Goal: Task Accomplishment & Management: Complete application form

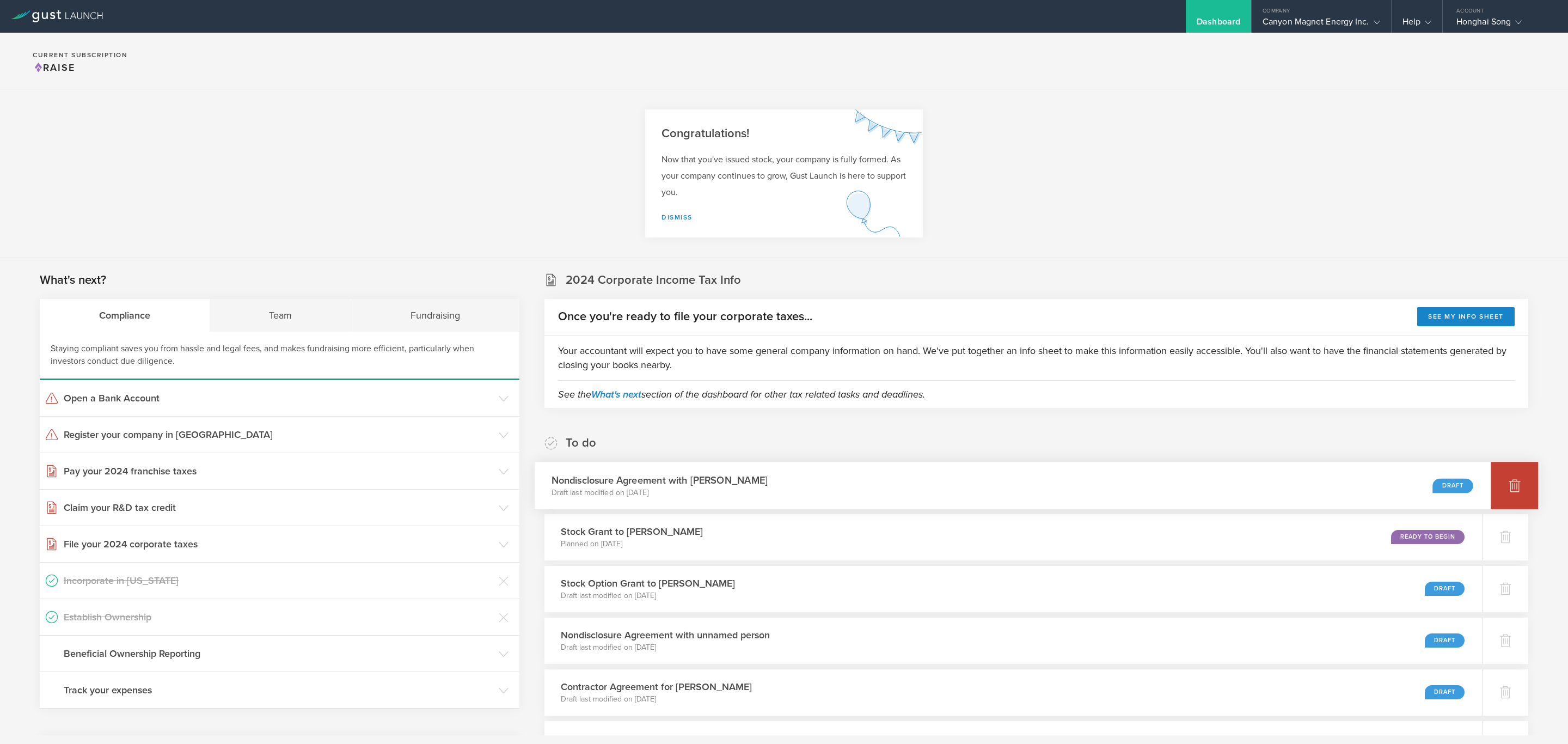
click at [1505, 477] on div at bounding box center [1514, 485] width 47 height 47
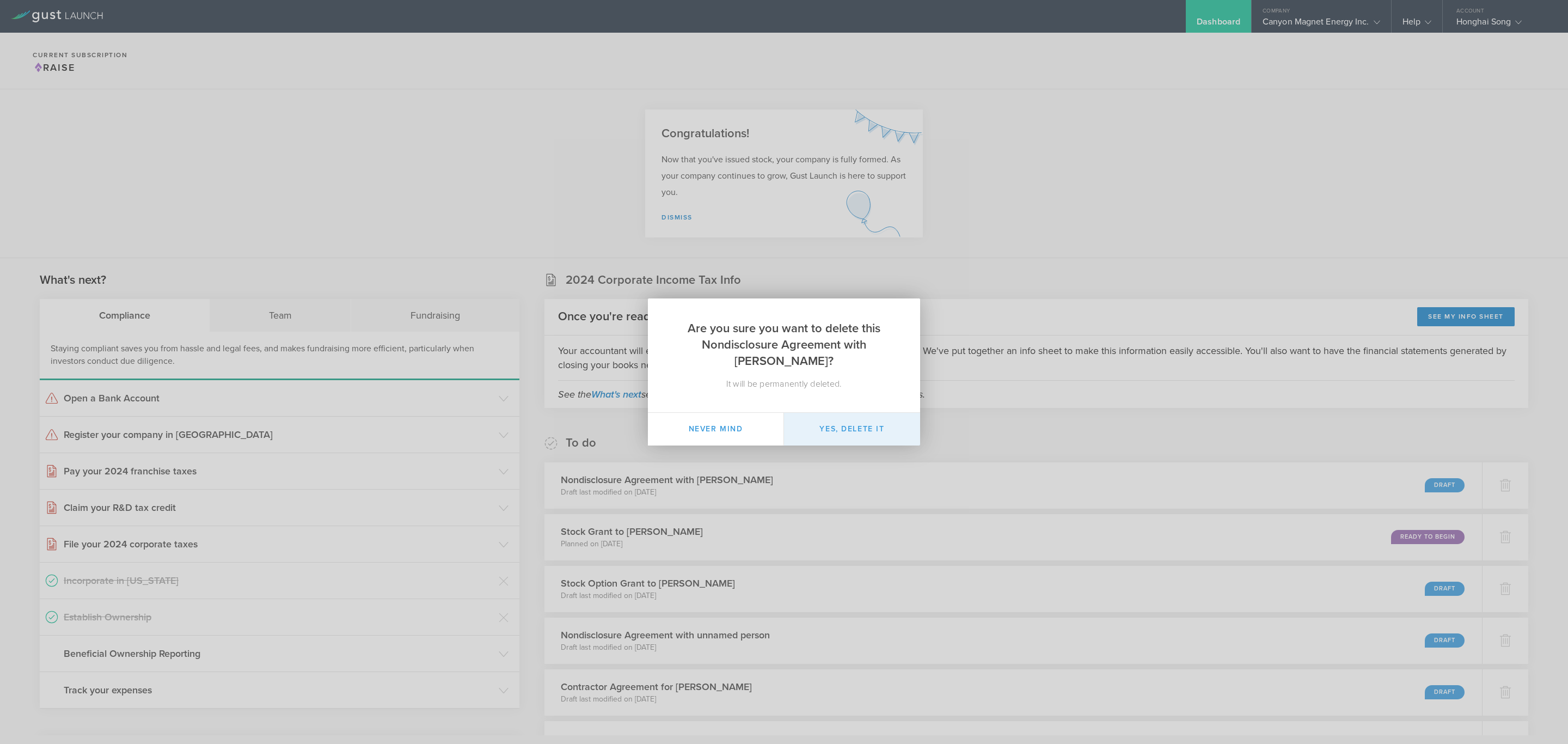
click at [868, 428] on button "Yes, delete it" at bounding box center [852, 428] width 136 height 32
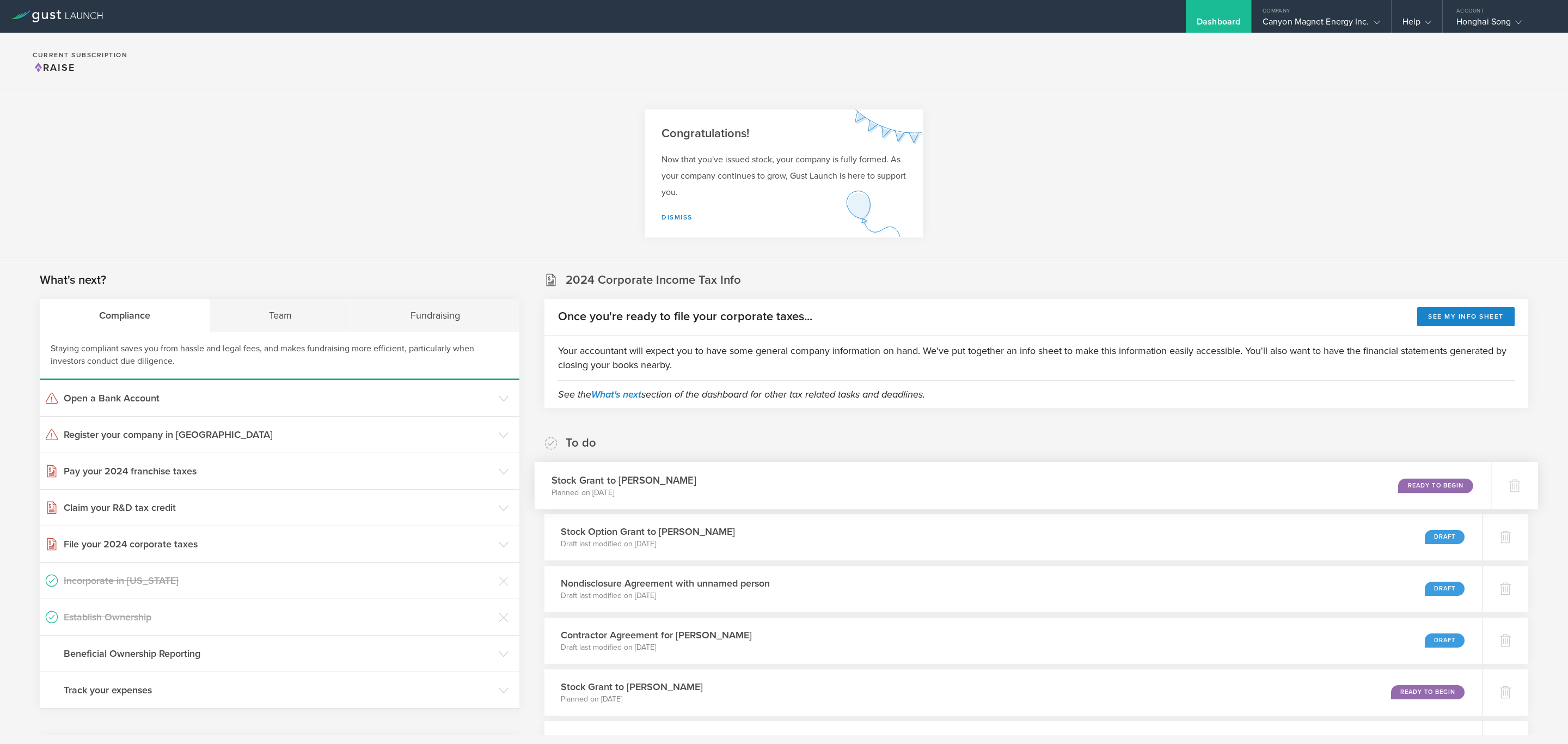
scroll to position [565, 0]
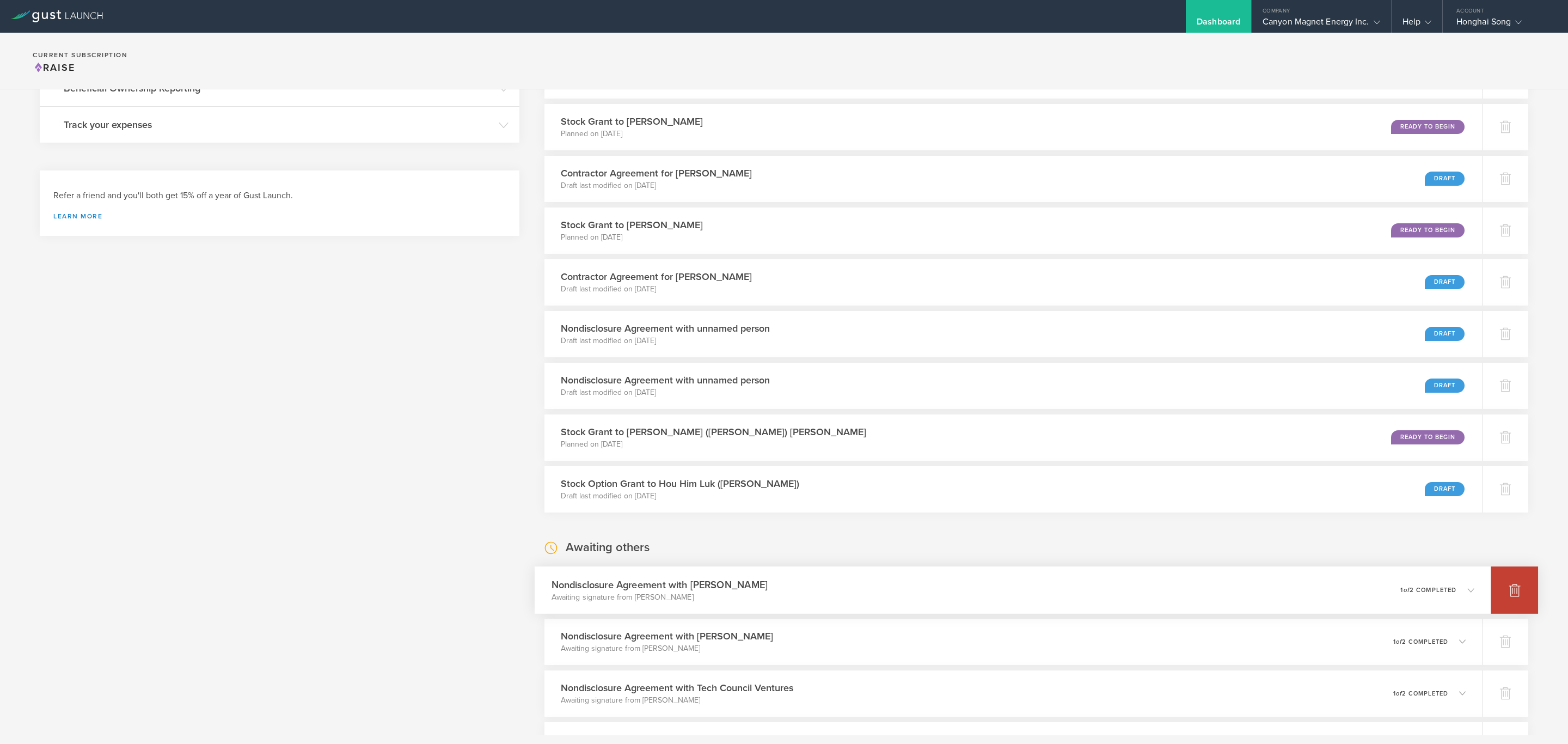
click at [1509, 590] on icon at bounding box center [1515, 590] width 11 height 10
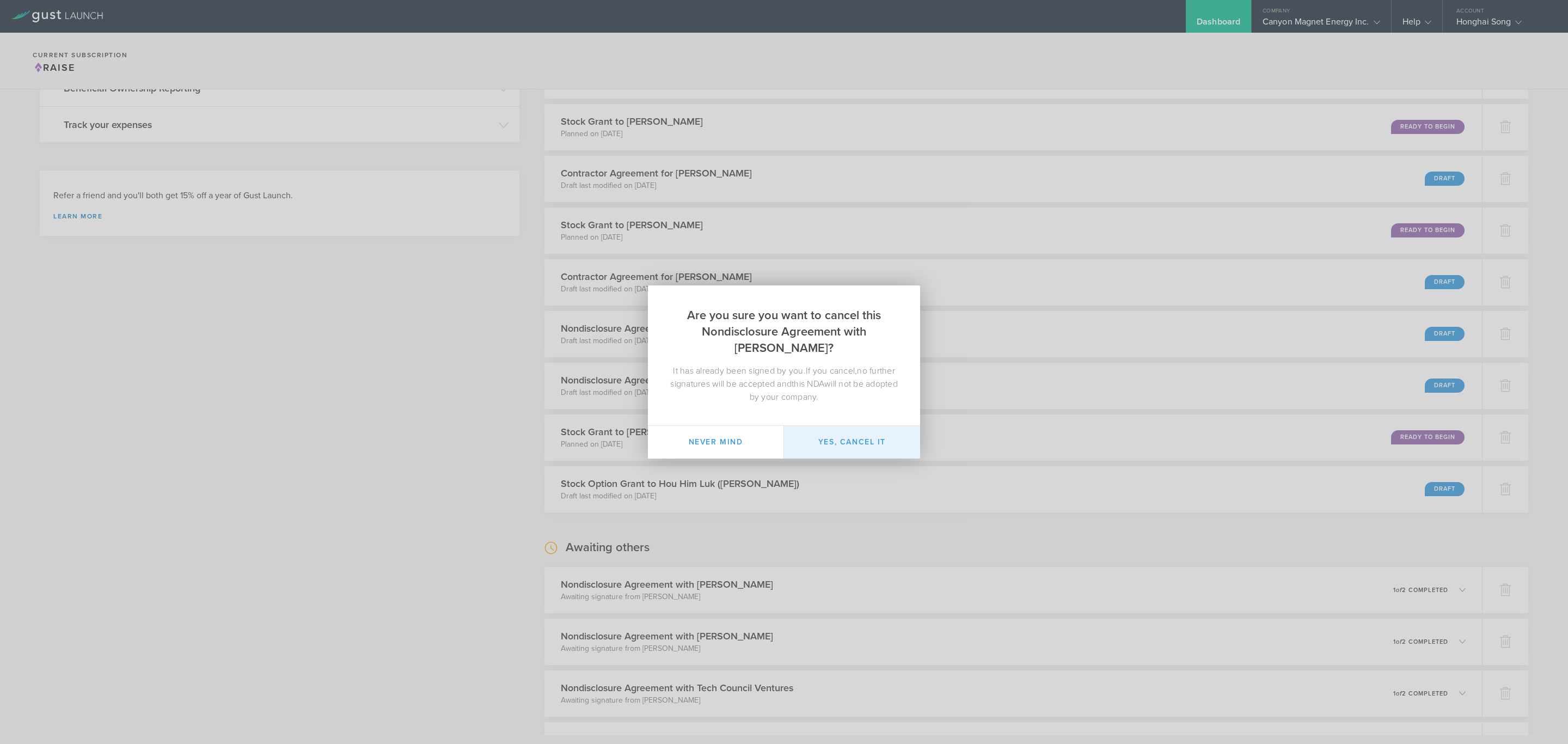
click at [863, 443] on button "Yes, cancel it" at bounding box center [852, 442] width 136 height 32
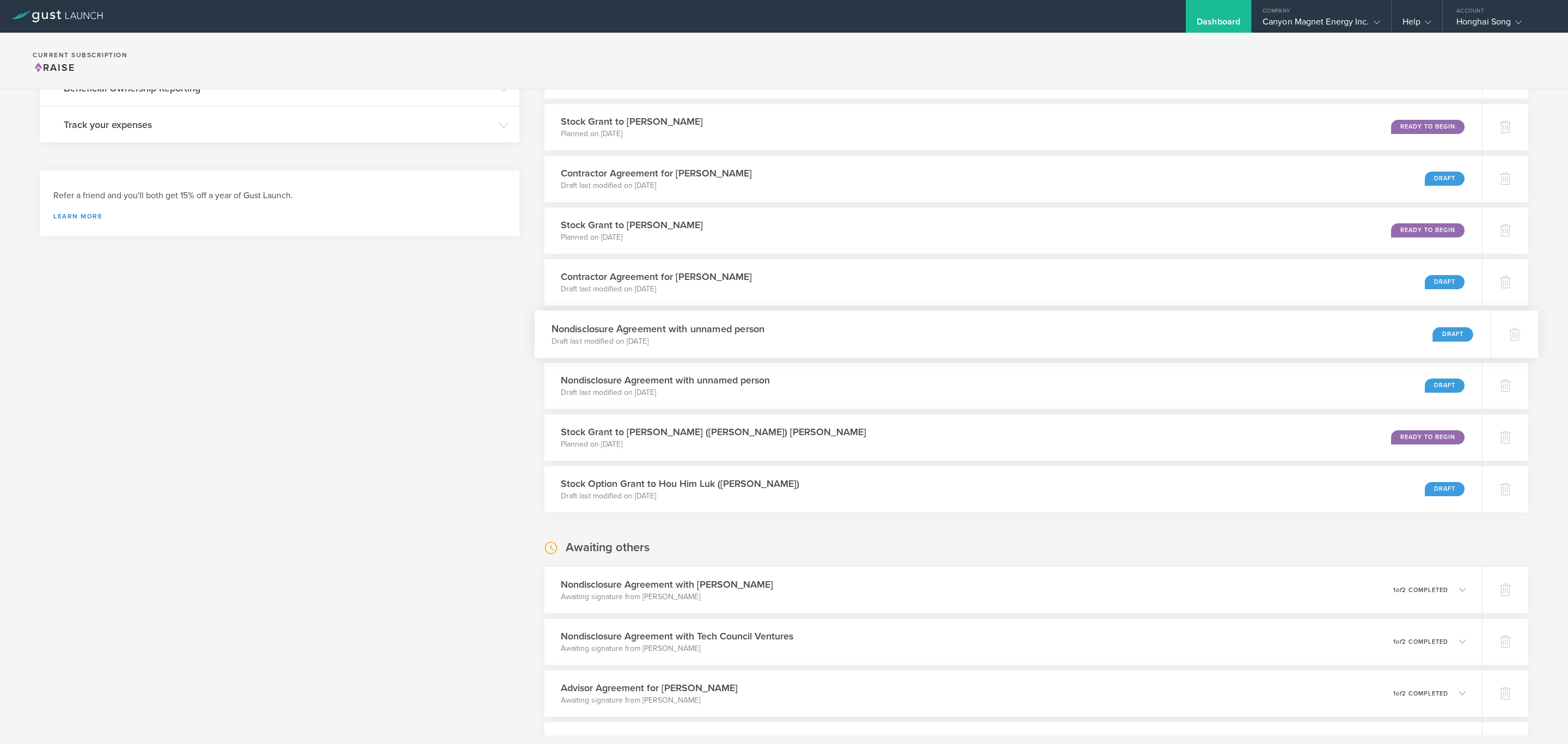
scroll to position [0, 0]
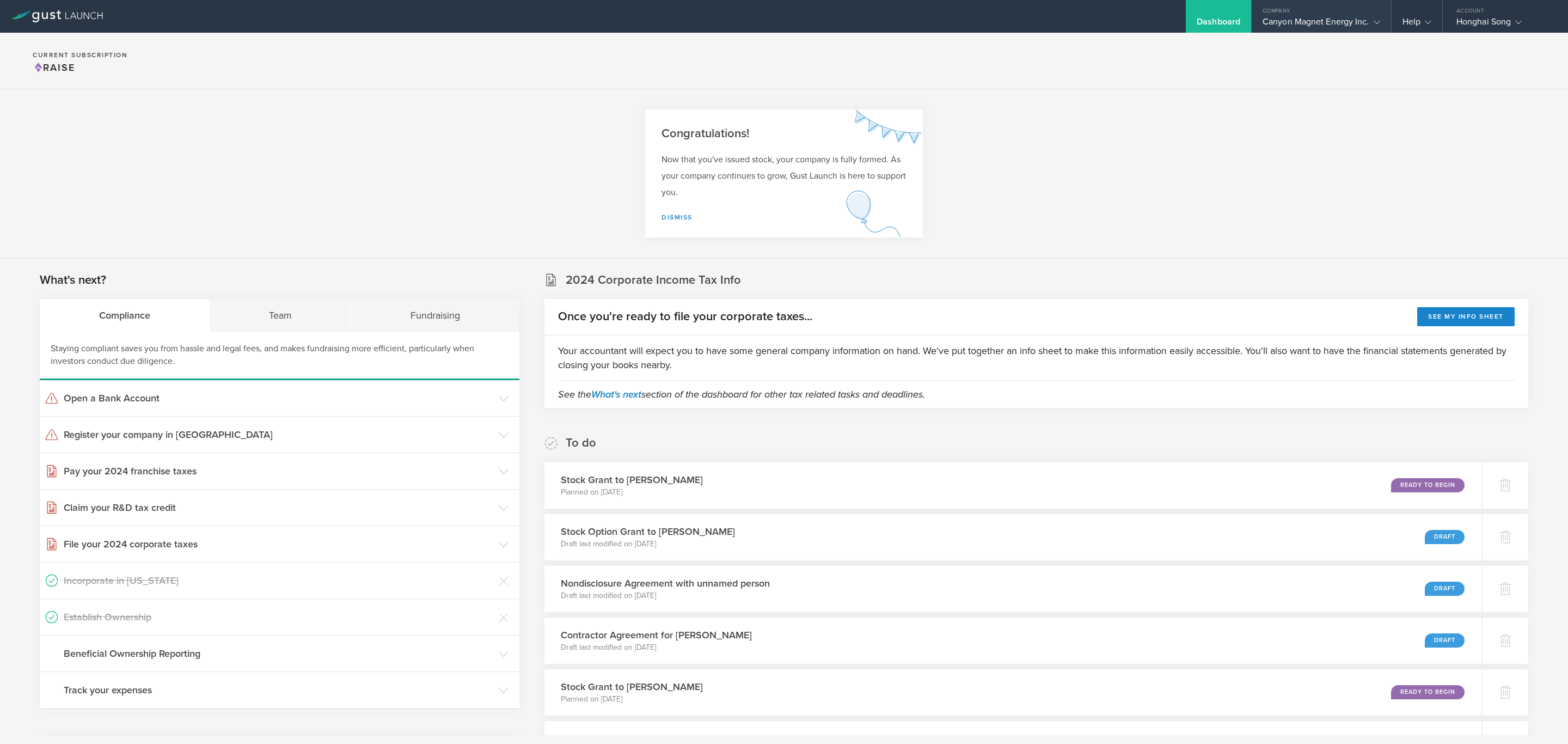
click at [1311, 25] on div "Canyon Magnet Energy Inc." at bounding box center [1321, 25] width 118 height 17
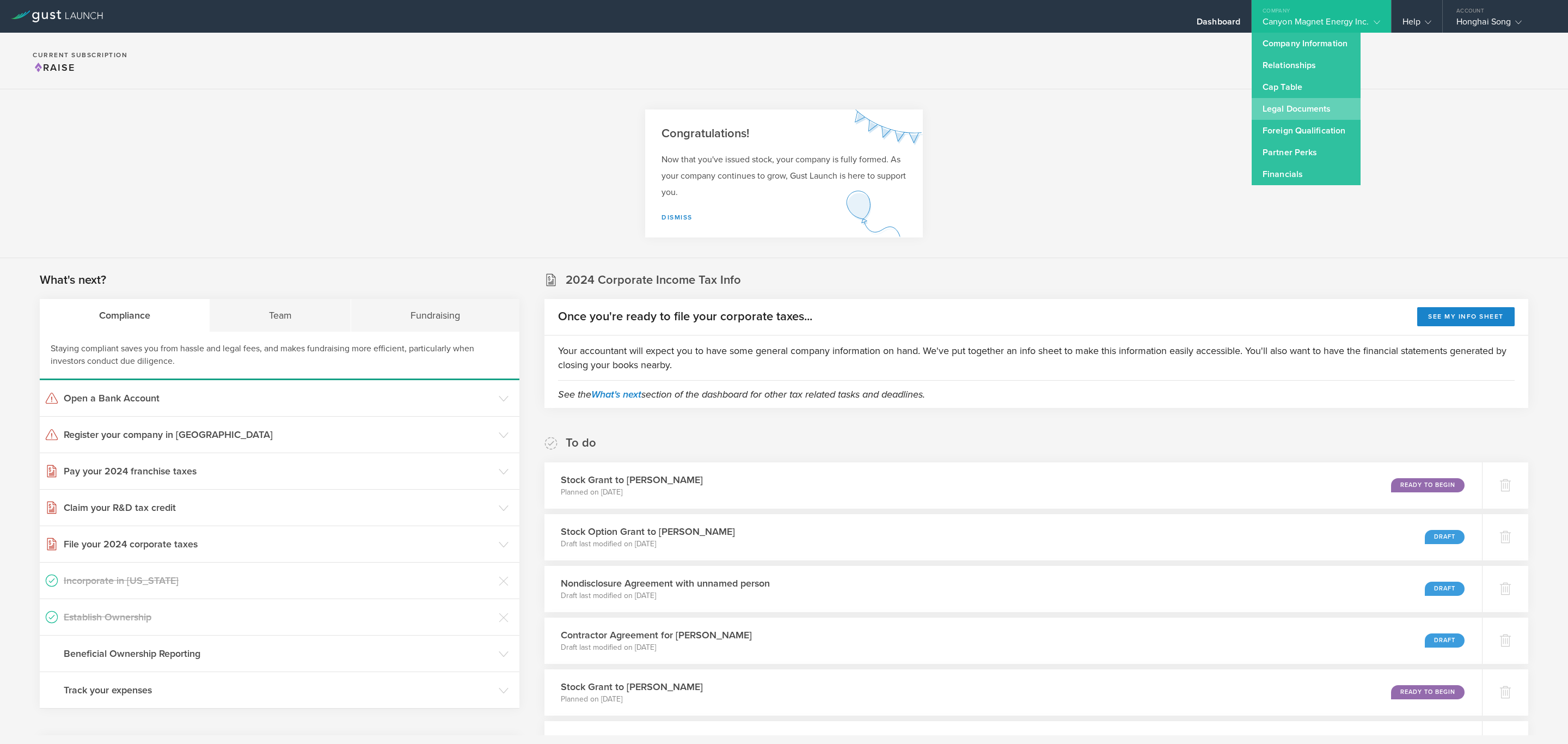
click at [1299, 100] on link "Legal Documents" at bounding box center [1306, 109] width 109 height 22
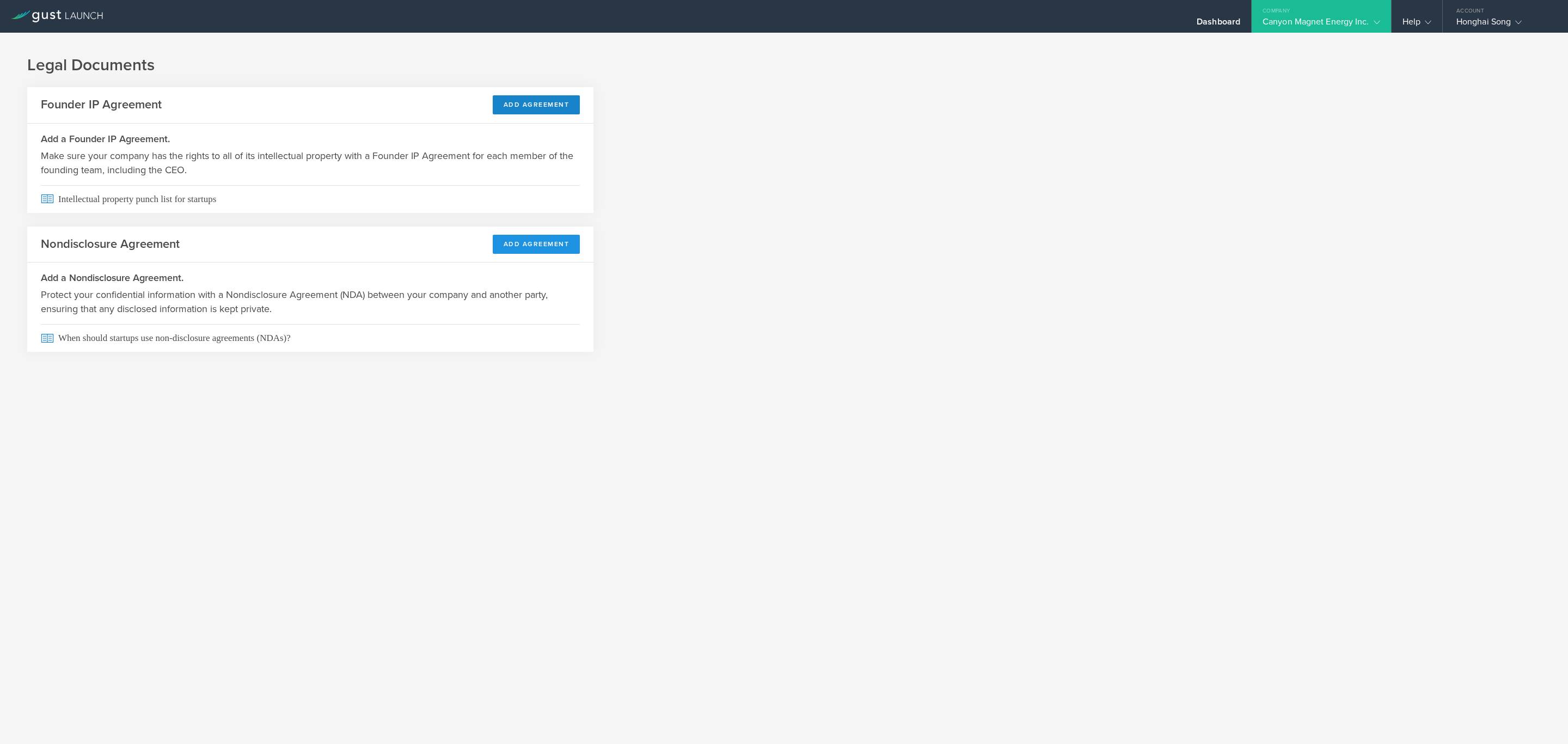
click at [528, 241] on button "Add Agreement" at bounding box center [536, 244] width 87 height 19
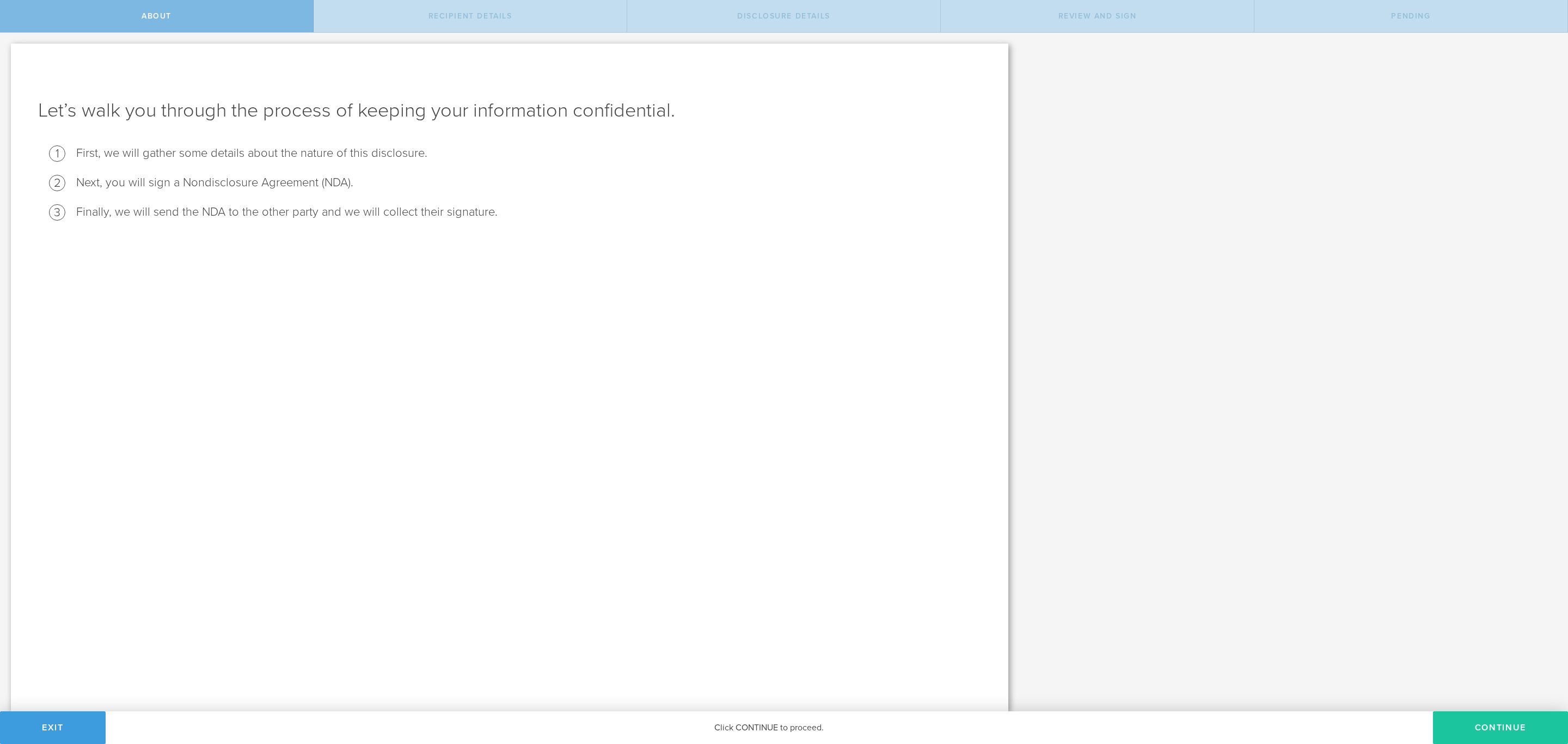
click at [1461, 715] on button "Continue" at bounding box center [1500, 727] width 135 height 32
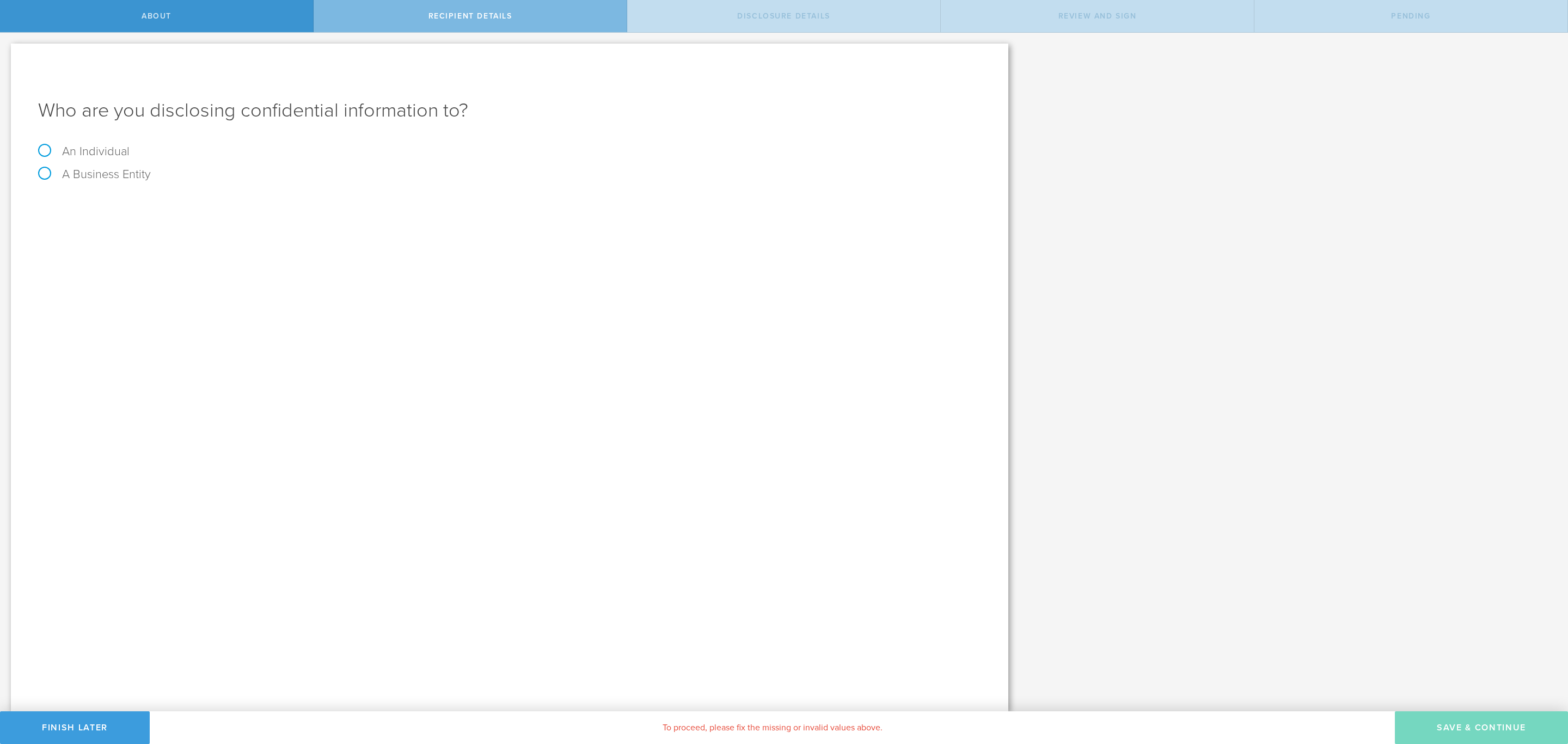
click at [140, 151] on div "An Individual" at bounding box center [509, 157] width 943 height 23
click at [95, 151] on label "An Individual" at bounding box center [83, 151] width 91 height 14
click at [7, 50] on input "An Individual" at bounding box center [4, 41] width 7 height 17
radio input "true"
click at [42, 145] on label "An Individual" at bounding box center [83, 151] width 91 height 14
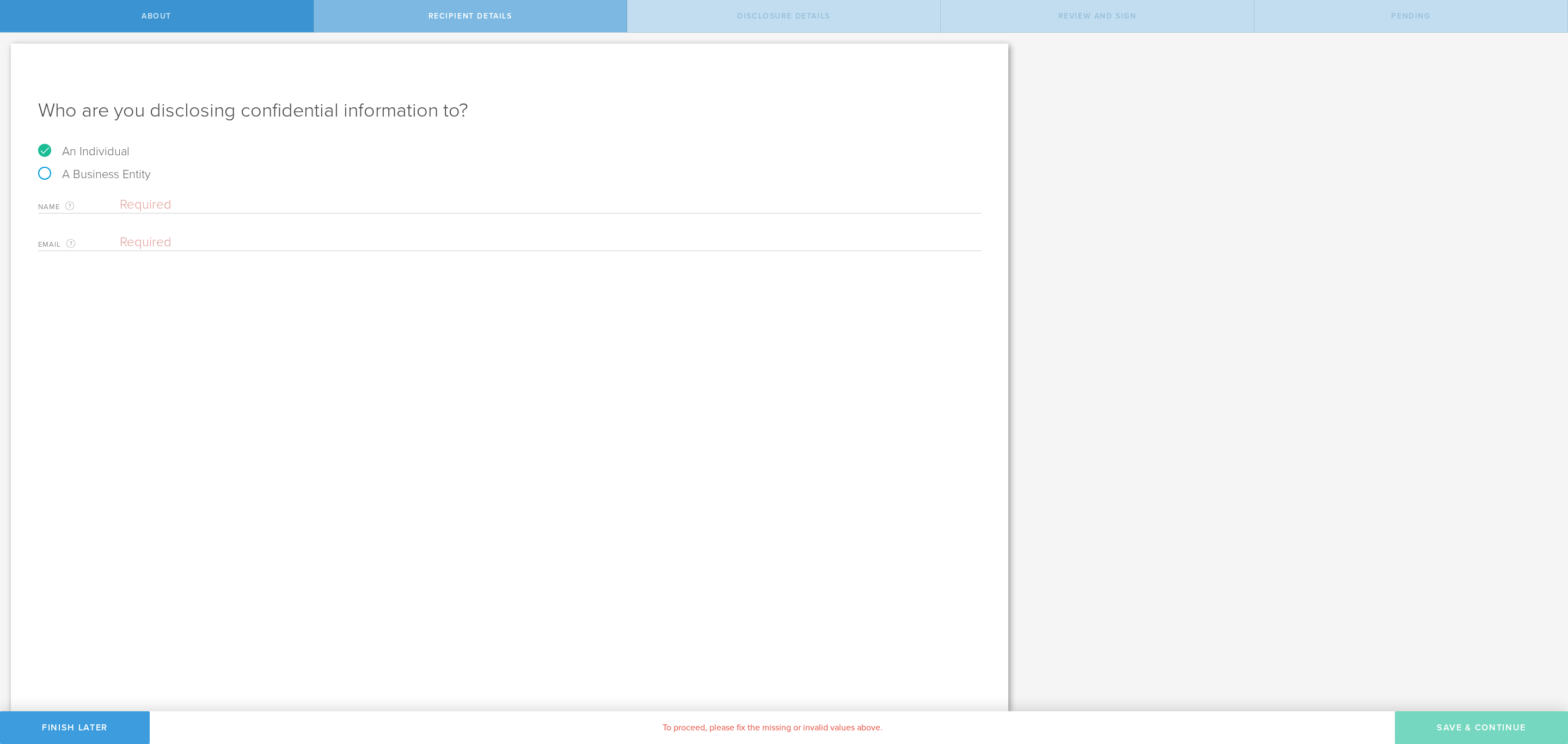
click at [7, 50] on input "An Individual" at bounding box center [4, 41] width 7 height 17
click at [143, 203] on input "text" at bounding box center [550, 205] width 861 height 17
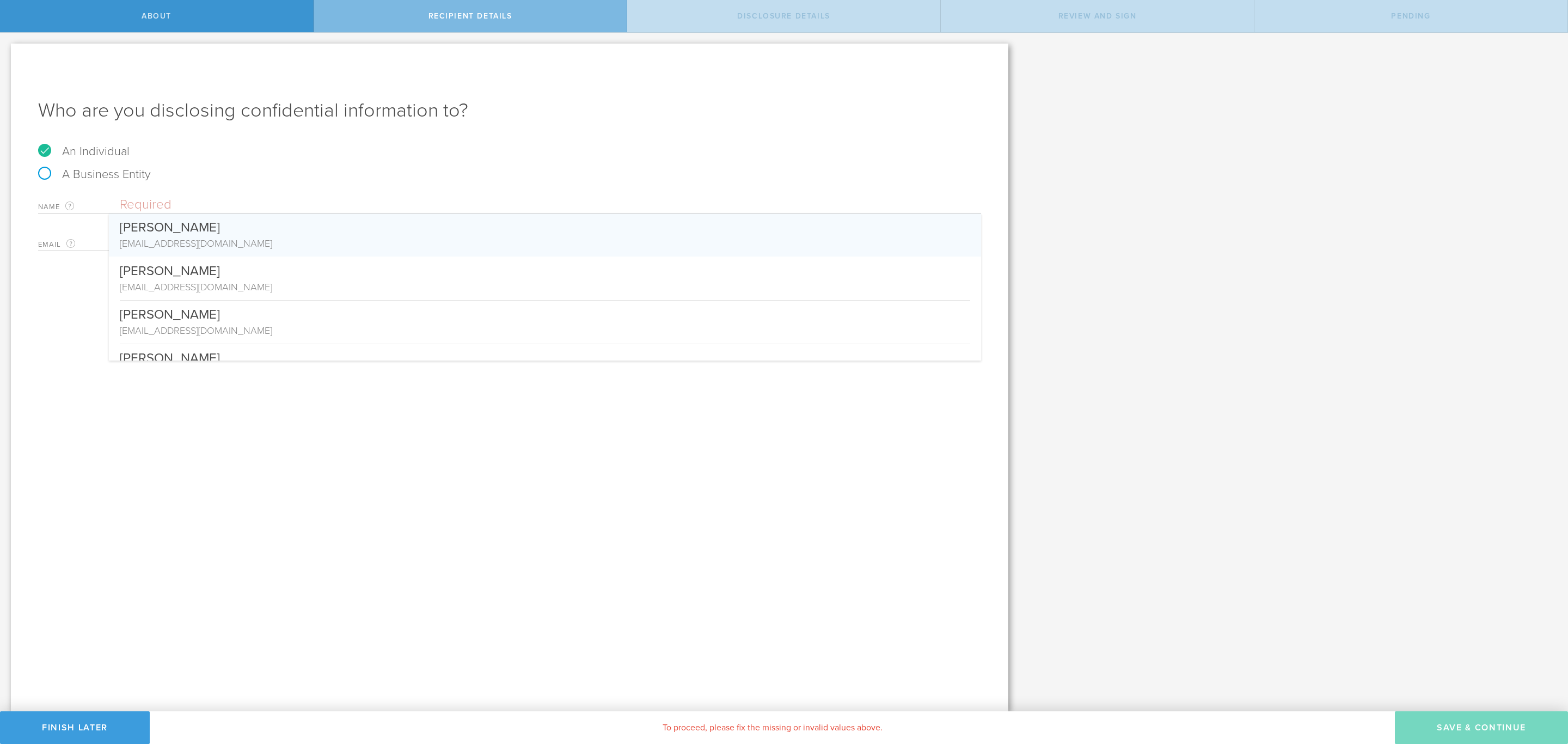
paste input "Andrew B. Wells"
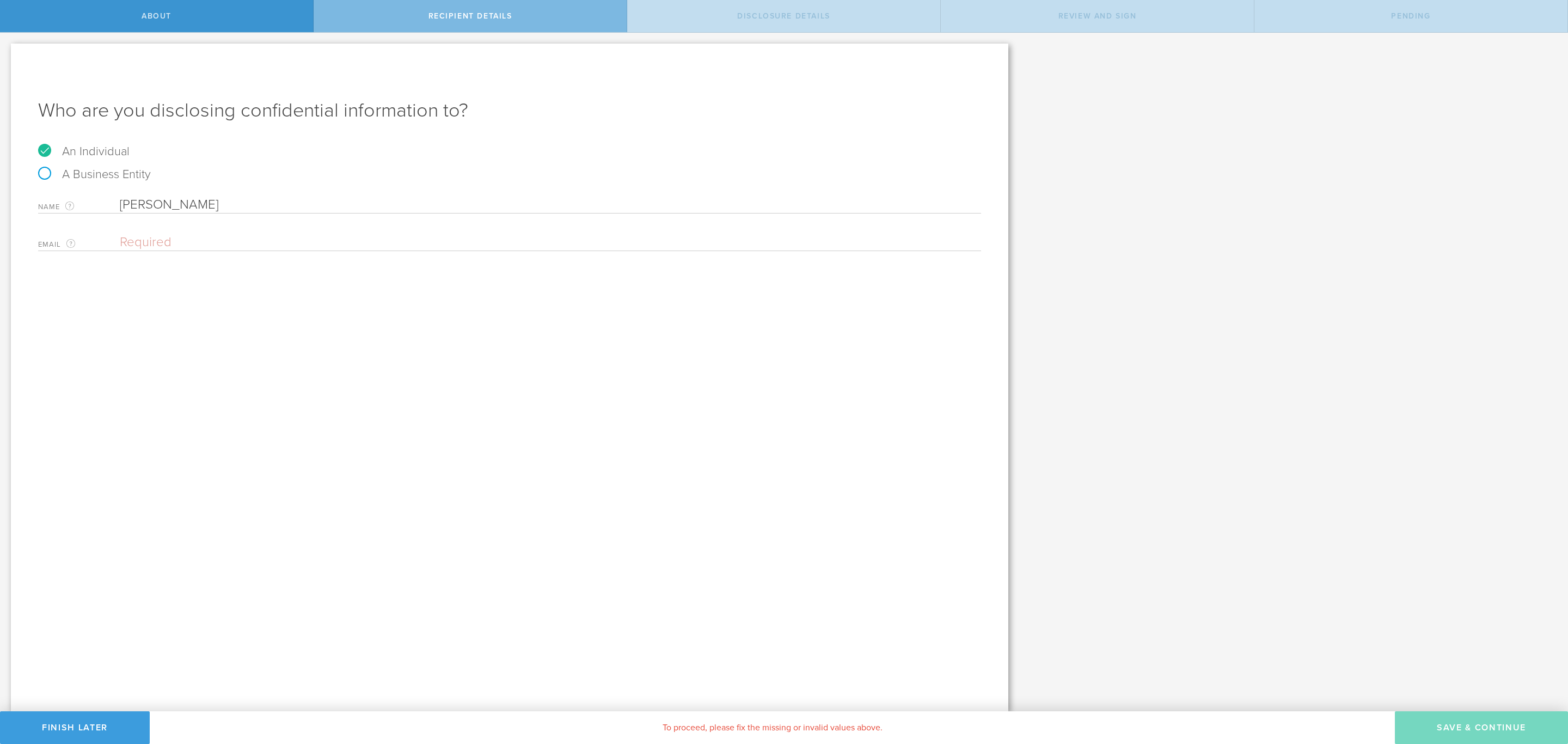
type input "Andrew B. Wells"
click at [338, 400] on div "Who are you disclosing confidential information to? An Individual A Business En…" at bounding box center [510, 377] width 997 height 668
click at [328, 227] on div "Name The first and last name of the person that you are disclosing confidential…" at bounding box center [509, 221] width 943 height 60
click at [328, 227] on div "Name The first and last name of the person that you are disclosing confidential…" at bounding box center [509, 221] width 943 height 60
click at [333, 248] on input "email" at bounding box center [548, 242] width 856 height 17
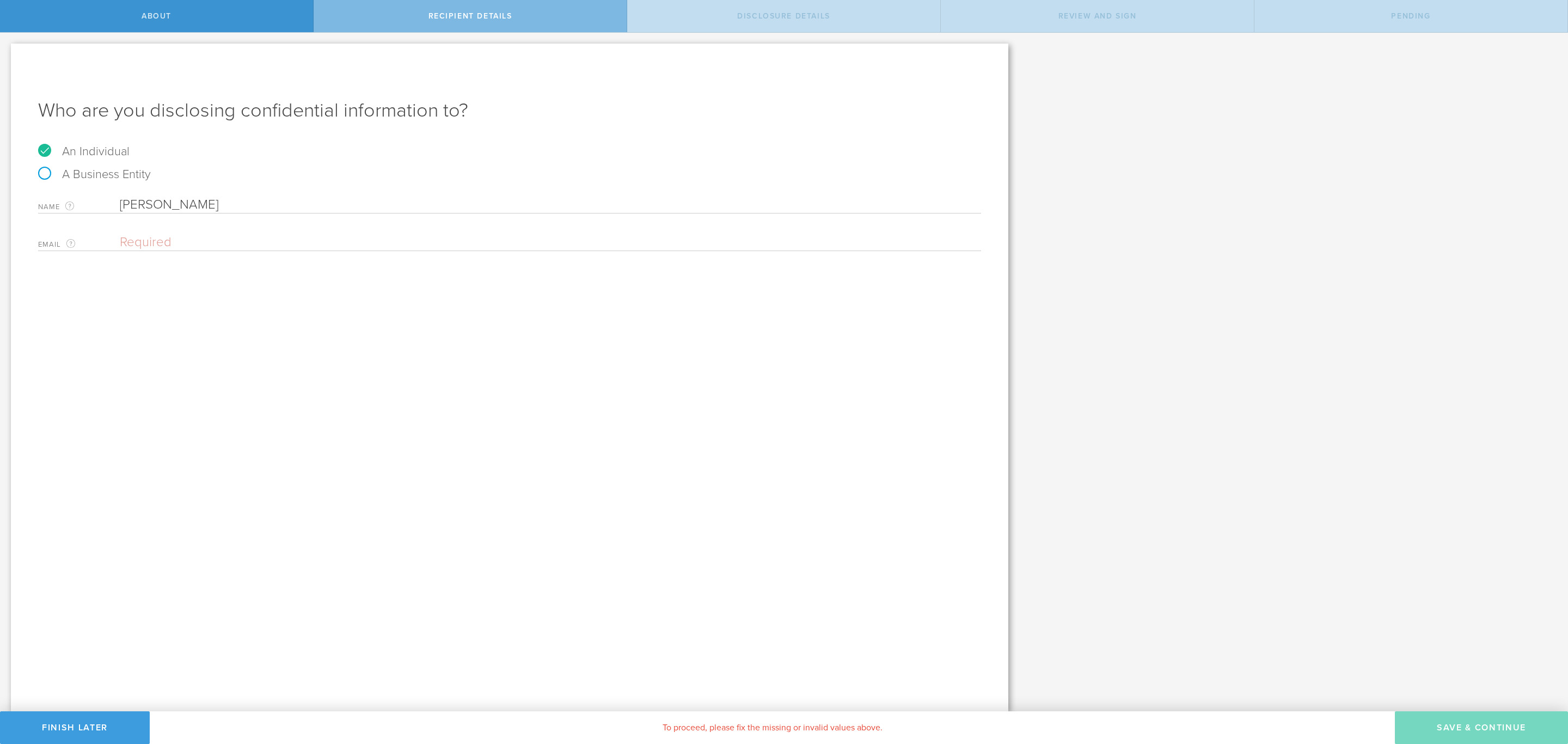
paste input "[EMAIL_ADDRESS][DOMAIN_NAME]"
type input "[EMAIL_ADDRESS][DOMAIN_NAME]"
drag, startPoint x: 469, startPoint y: 353, endPoint x: 477, endPoint y: 353, distance: 8.0
click at [469, 353] on div "Who are you disclosing confidential information to? An Individual A Business En…" at bounding box center [510, 377] width 997 height 668
click at [1469, 719] on button "Save & Continue" at bounding box center [1482, 727] width 173 height 32
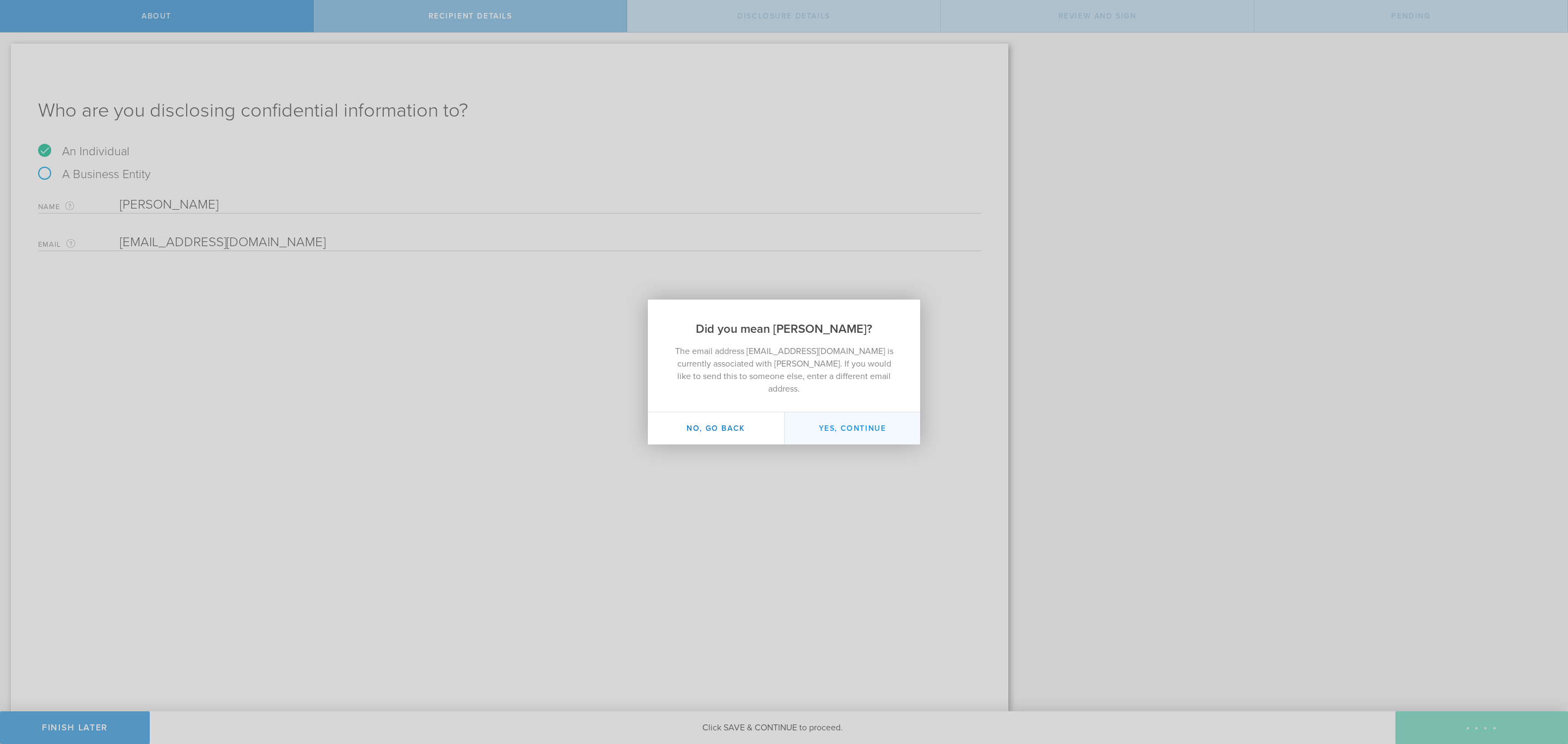
click at [845, 420] on button "Yes, continue" at bounding box center [852, 428] width 136 height 32
type input "[PERSON_NAME]"
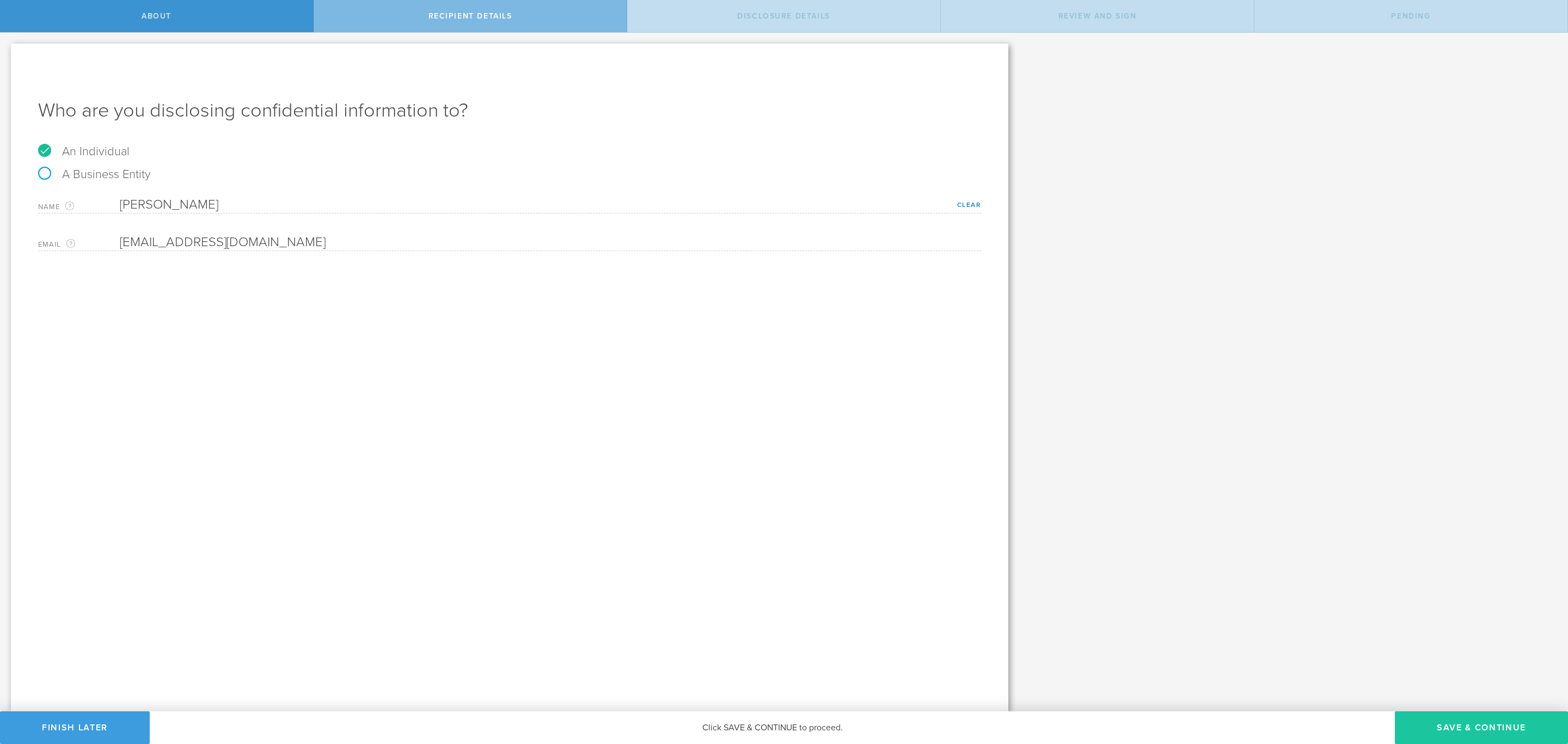
click at [1458, 725] on button "Save & Continue" at bounding box center [1482, 727] width 173 height 32
select select "string:5 years"
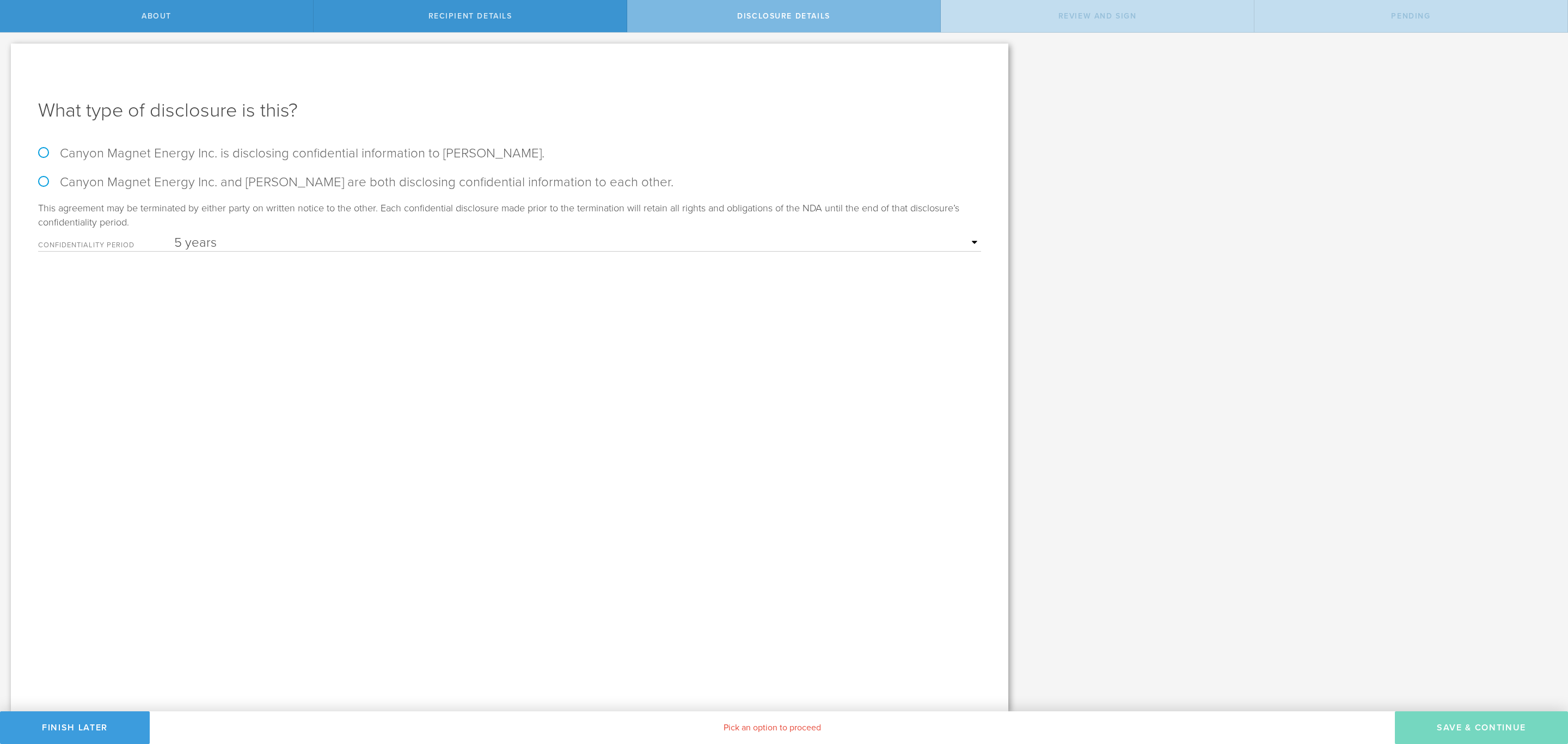
click at [316, 154] on label "Canyon Magnet Energy Inc. is disclosing confidential information to Andy Wells." at bounding box center [509, 153] width 943 height 16
click at [7, 55] on input "Canyon Magnet Energy Inc. is disclosing confidential information to Andy Wells." at bounding box center [4, 43] width 7 height 23
radio input "true"
click at [503, 242] on select "1 year 2 years 3 years 4 years 5 years" at bounding box center [577, 243] width 807 height 17
select select "string:4 years"
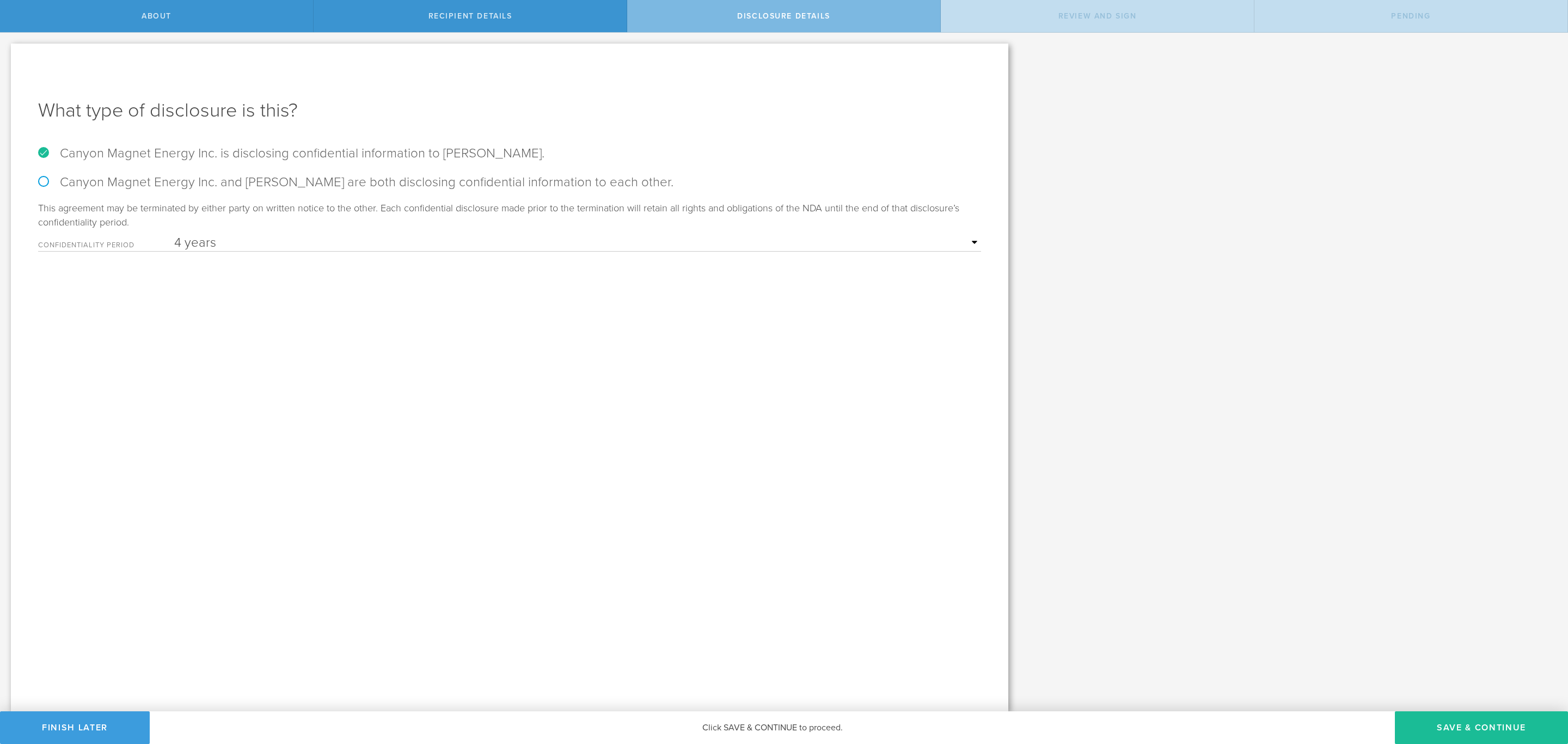
click at [174, 235] on select "1 year 2 years 3 years 4 years 5 years" at bounding box center [577, 243] width 807 height 17
click at [1455, 724] on button "Save & Continue" at bounding box center [1482, 727] width 173 height 32
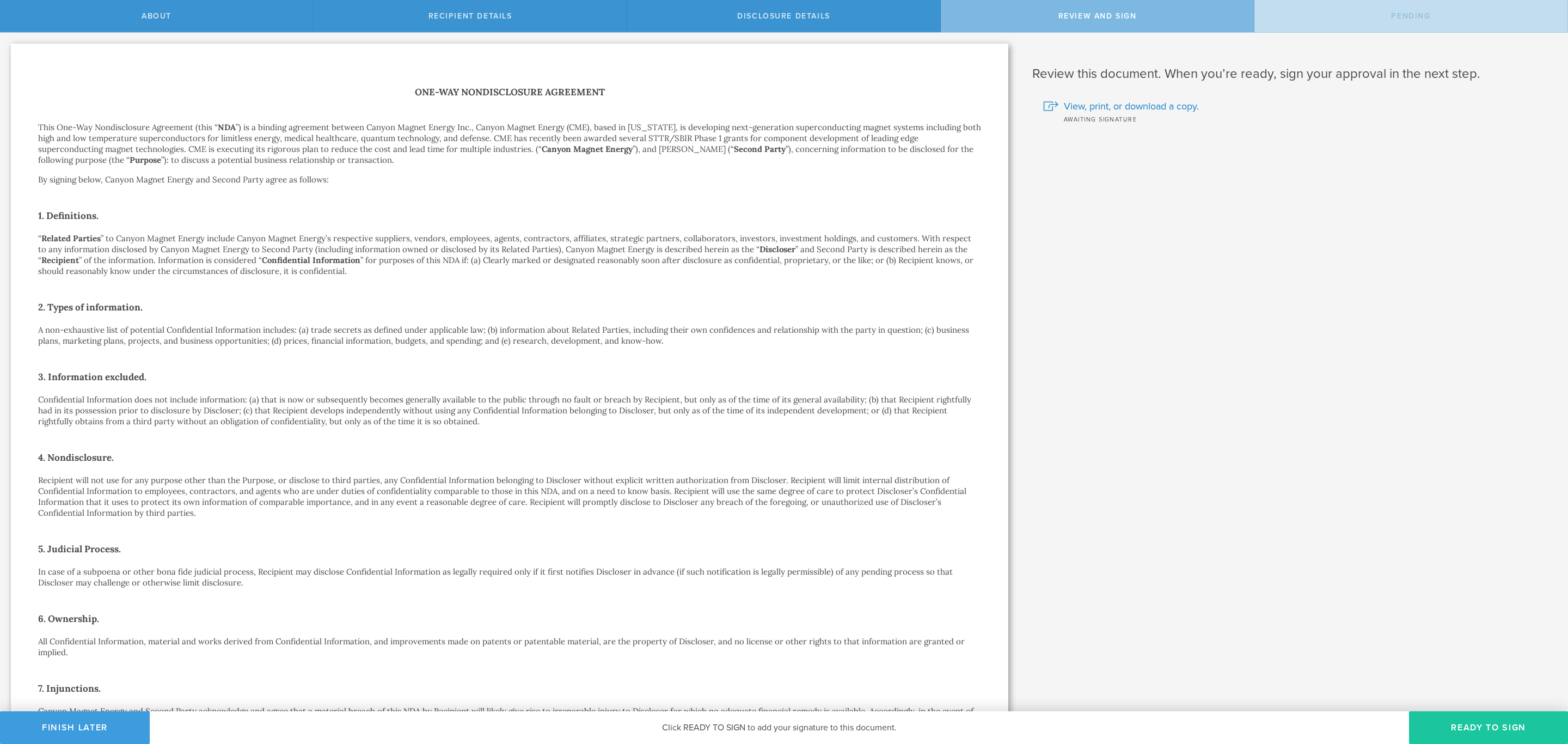
click at [1497, 730] on button "Ready to Sign" at bounding box center [1488, 727] width 159 height 32
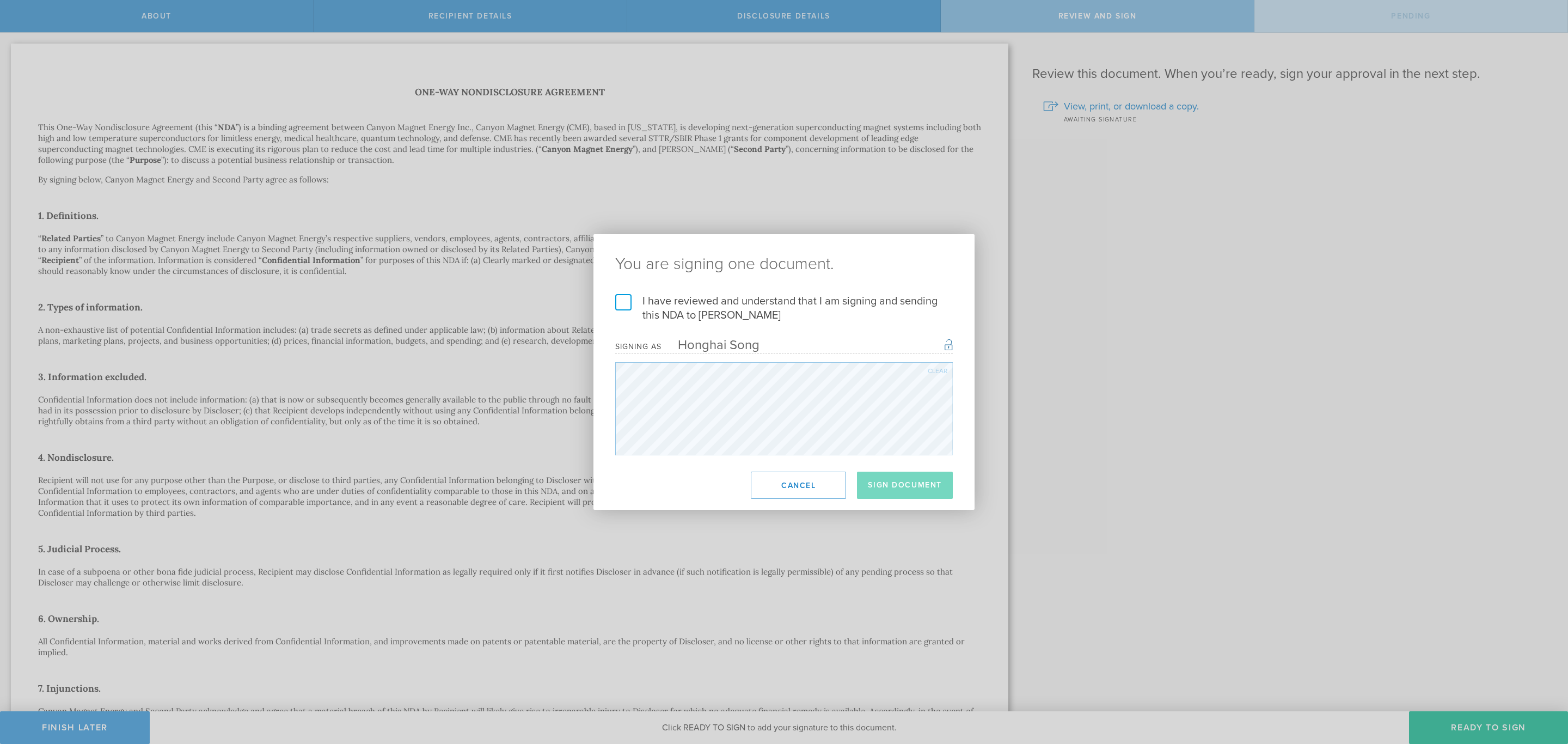
click at [711, 302] on label "I have reviewed and understand that I am signing and sending this NDA to Andy W…" at bounding box center [784, 308] width 338 height 29
click at [0, 0] on input "I have reviewed and understand that I am signing and sending this NDA to Andy W…" at bounding box center [0, 0] width 0 height 0
click at [935, 487] on button "Sign Document" at bounding box center [905, 485] width 96 height 28
